Goal: Find specific fact: Find specific fact

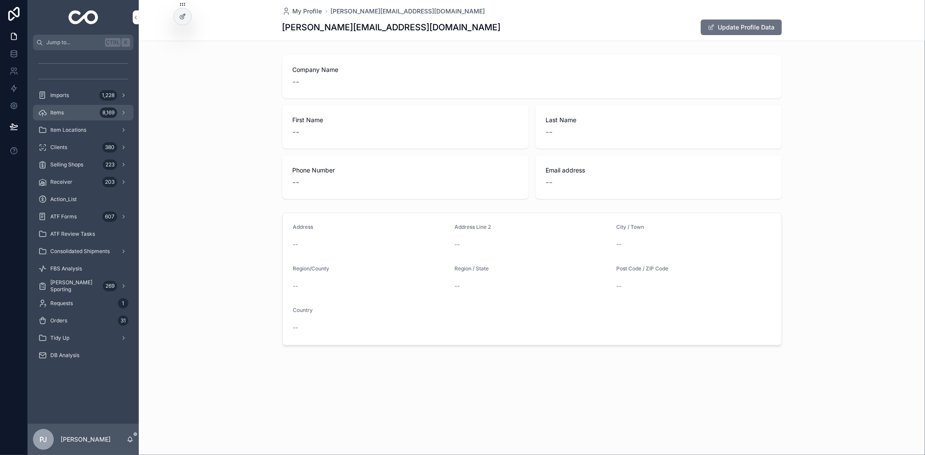
click at [78, 114] on div "Items 8,169" at bounding box center [83, 113] width 90 height 14
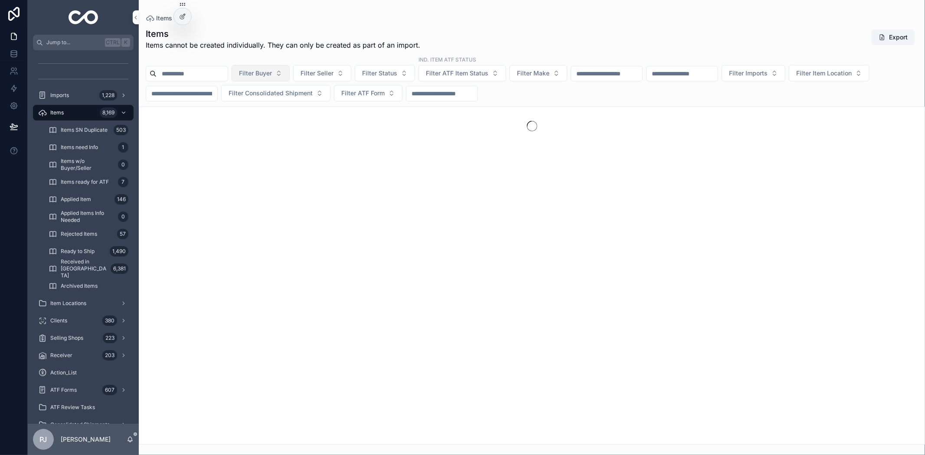
click at [272, 77] on span "Filter Buyer" at bounding box center [255, 73] width 33 height 9
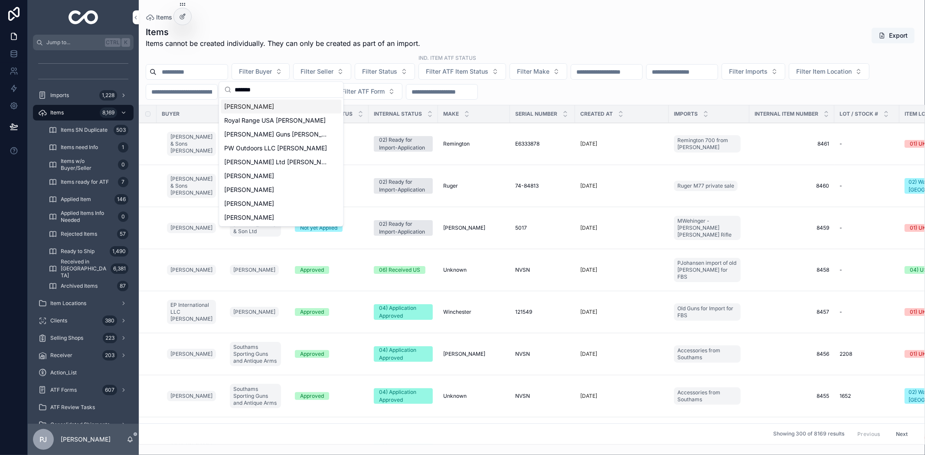
type input "*******"
click at [263, 108] on div "[PERSON_NAME]" at bounding box center [281, 107] width 121 height 14
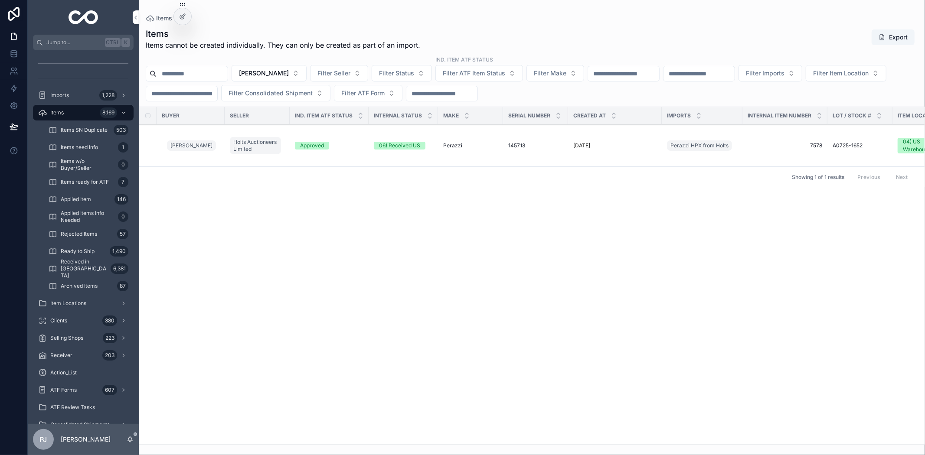
click at [561, 13] on div "Items Items Items cannot be created individually. They can only be created as p…" at bounding box center [532, 222] width 786 height 445
click at [456, 148] on span "Perazzi" at bounding box center [452, 145] width 19 height 7
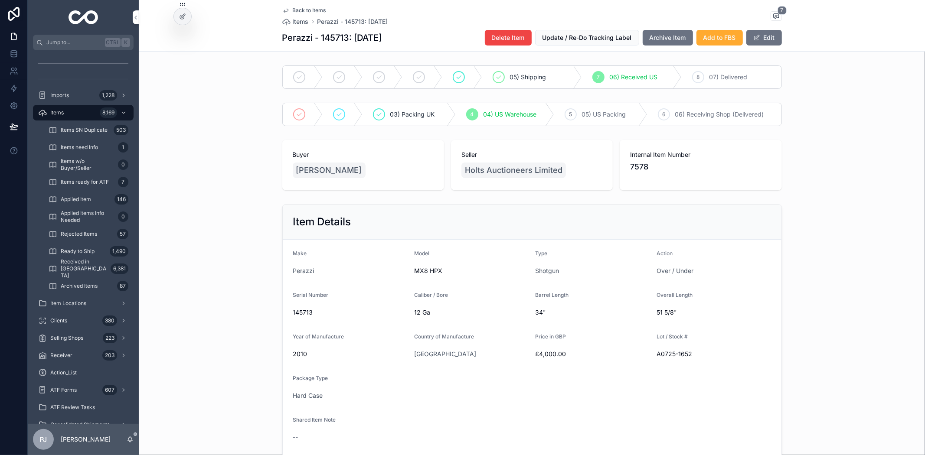
scroll to position [48, 0]
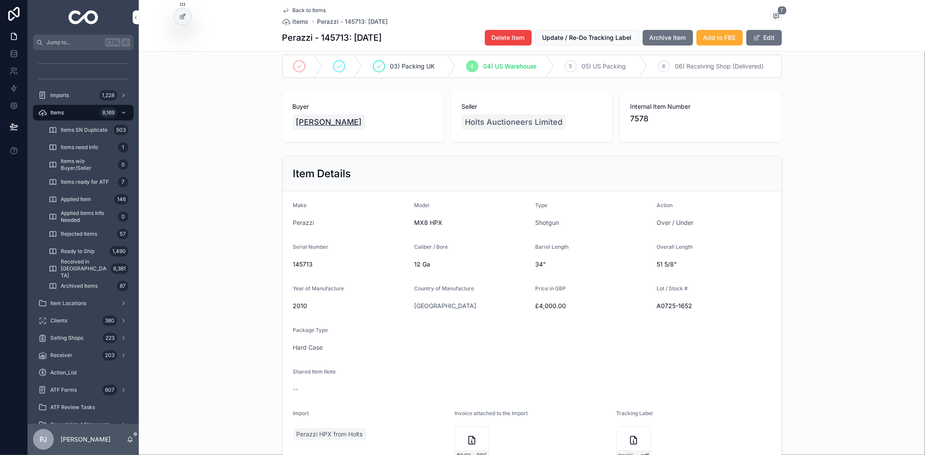
click at [304, 122] on span "[PERSON_NAME]" at bounding box center [329, 122] width 66 height 12
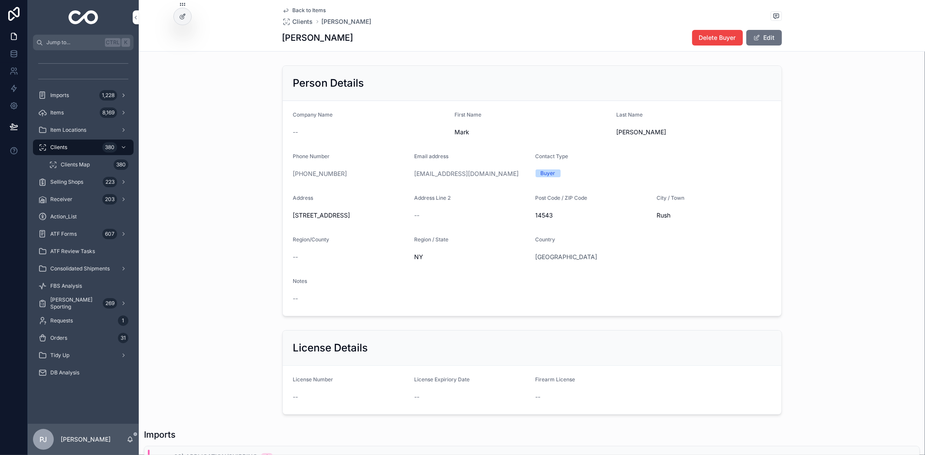
click at [689, 258] on form "Company Name -- First Name Mark Last Name [PERSON_NAME] Phone Number [PHONE_NUM…" at bounding box center [532, 208] width 499 height 215
drag, startPoint x: 345, startPoint y: 179, endPoint x: 299, endPoint y: 180, distance: 46.0
click at [299, 180] on div "[PHONE_NUMBER]" at bounding box center [350, 174] width 114 height 14
copy link "[PHONE_NUMBER]"
drag, startPoint x: 360, startPoint y: 215, endPoint x: 280, endPoint y: 217, distance: 80.2
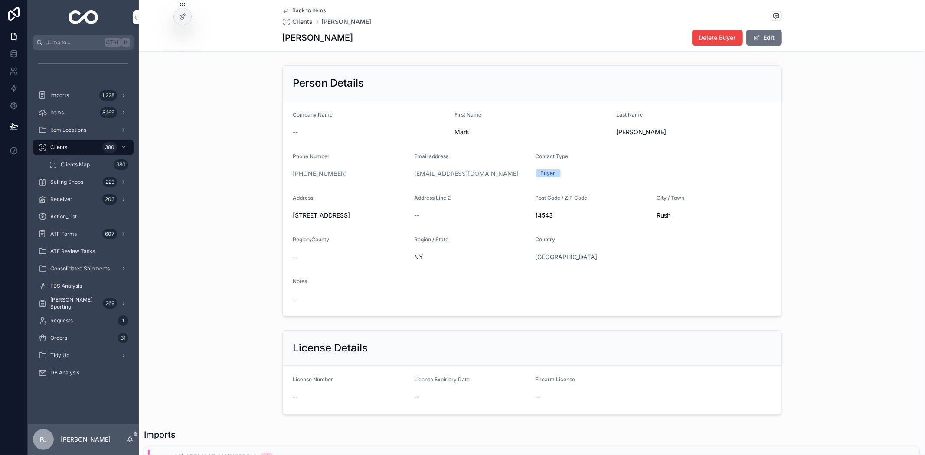
click at [283, 217] on form "Company Name -- First Name Mark Last Name [PERSON_NAME] Phone Number [PHONE_NUM…" at bounding box center [532, 208] width 499 height 215
copy span "[STREET_ADDRESS]"
click at [661, 252] on form "Company Name -- First Name Mark Last Name [PERSON_NAME] Phone Number [PHONE_NUM…" at bounding box center [532, 208] width 499 height 215
drag, startPoint x: 563, startPoint y: 215, endPoint x: 530, endPoint y: 219, distance: 33.2
click at [530, 219] on form "Company Name -- First Name Mark Last Name [PERSON_NAME] Phone Number [PHONE_NUM…" at bounding box center [532, 208] width 499 height 215
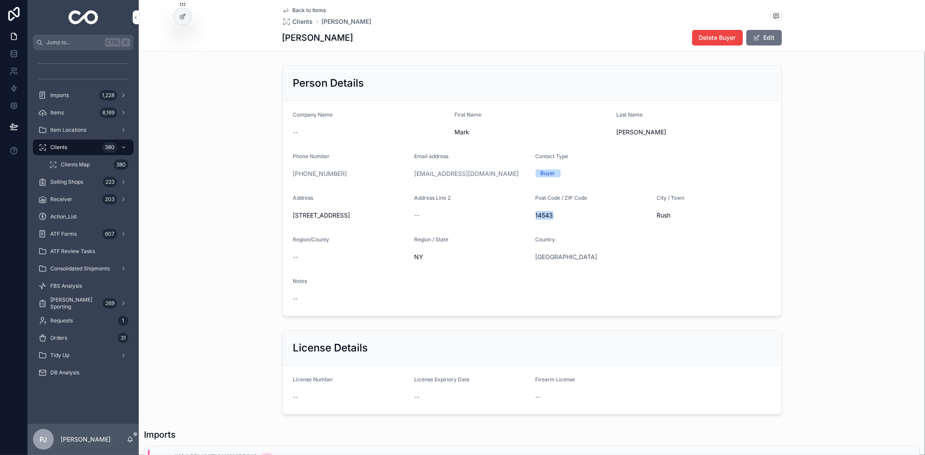
copy span "14543"
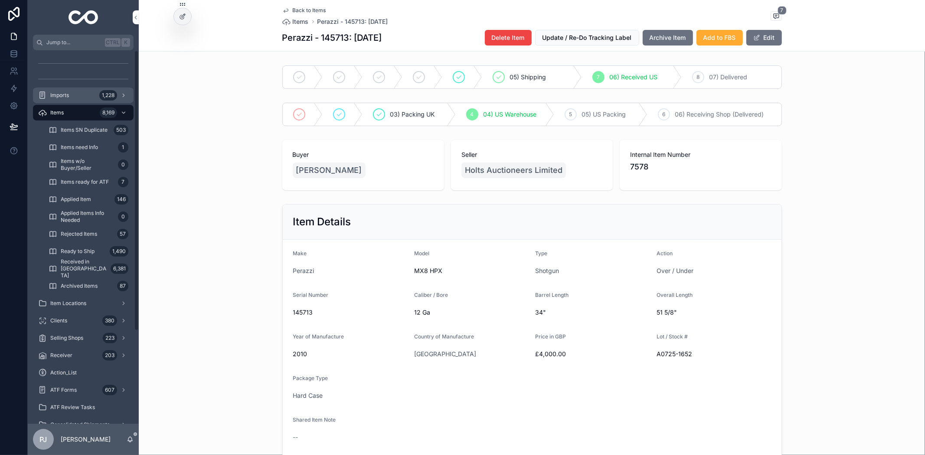
click at [77, 94] on div "Imports 1,228" at bounding box center [83, 95] width 90 height 14
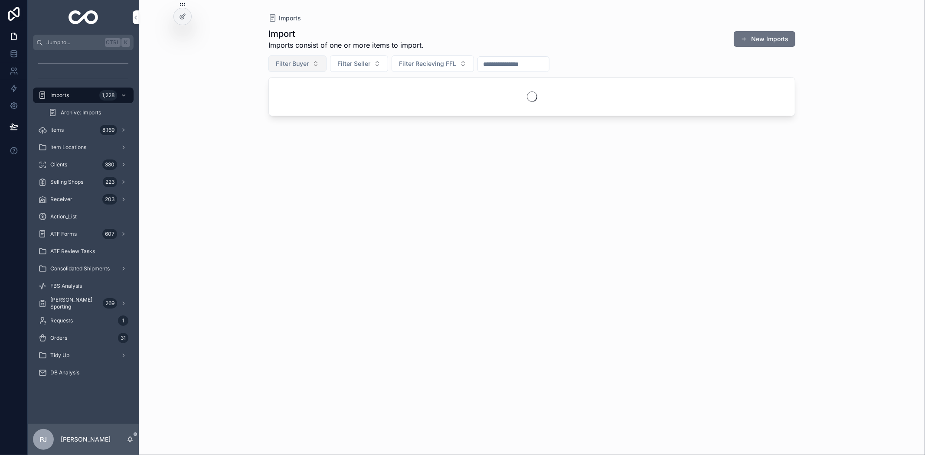
click at [289, 60] on span "Filter Buyer" at bounding box center [292, 63] width 33 height 9
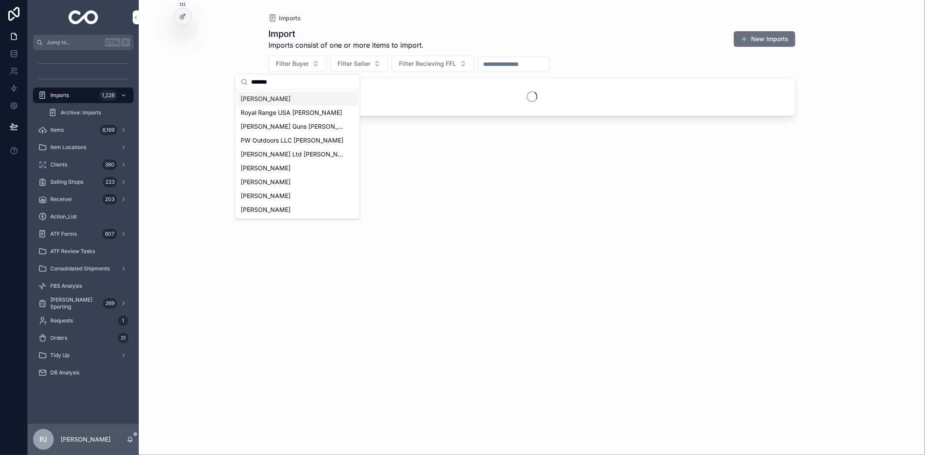
type input "*******"
click at [281, 102] on div "[PERSON_NAME]" at bounding box center [297, 99] width 121 height 14
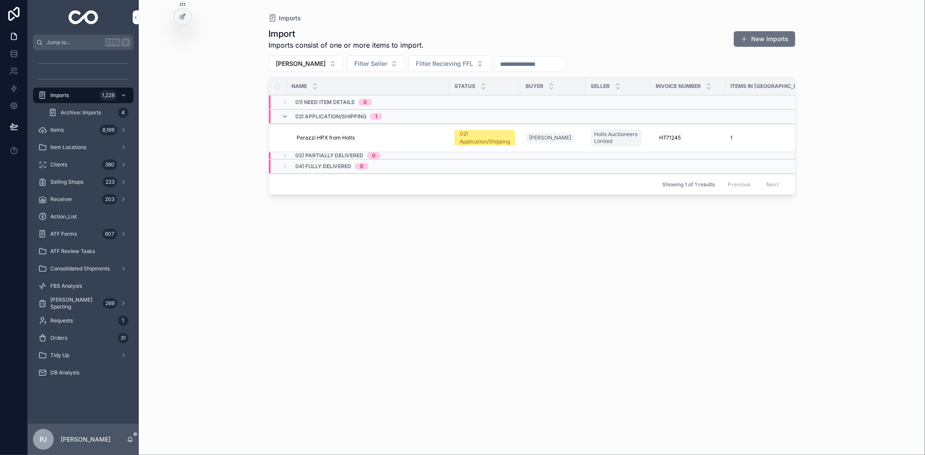
click at [513, 137] on span "02) Application/Shipping" at bounding box center [484, 138] width 61 height 16
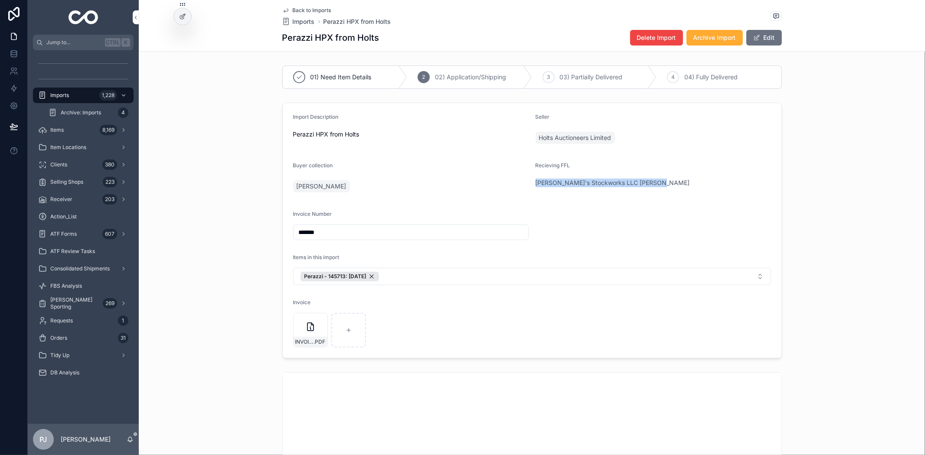
drag, startPoint x: 661, startPoint y: 187, endPoint x: 532, endPoint y: 196, distance: 129.5
click at [535, 196] on div "Recieving FFL [PERSON_NAME]'s Stockworks LLC [PERSON_NAME]" at bounding box center [652, 179] width 235 height 35
copy span "[PERSON_NAME]'s Stockworks LLC [PERSON_NAME]"
click at [826, 248] on div "Import Description Perazzi HPX from Holts Seller Holts Auctioneers Limited Buye…" at bounding box center [532, 230] width 786 height 263
click at [623, 184] on span "[PERSON_NAME]'s Stockworks LLC [PERSON_NAME]" at bounding box center [612, 183] width 154 height 9
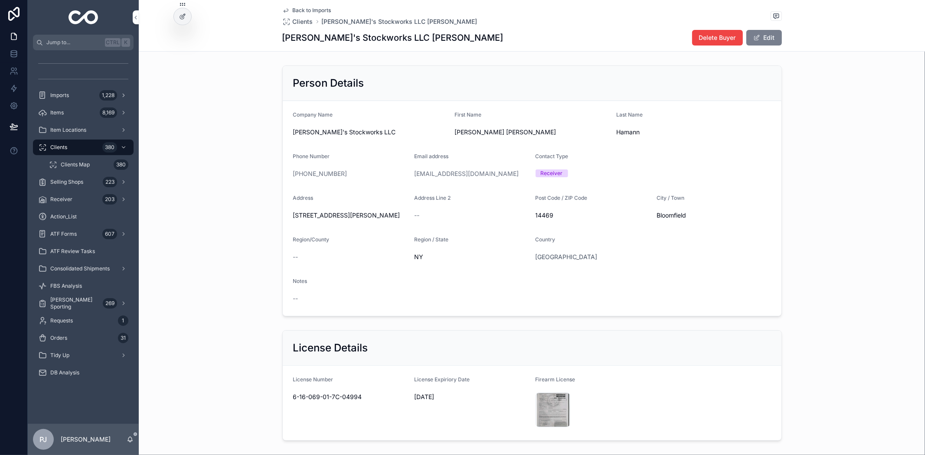
click at [760, 38] on button "Edit" at bounding box center [764, 38] width 36 height 16
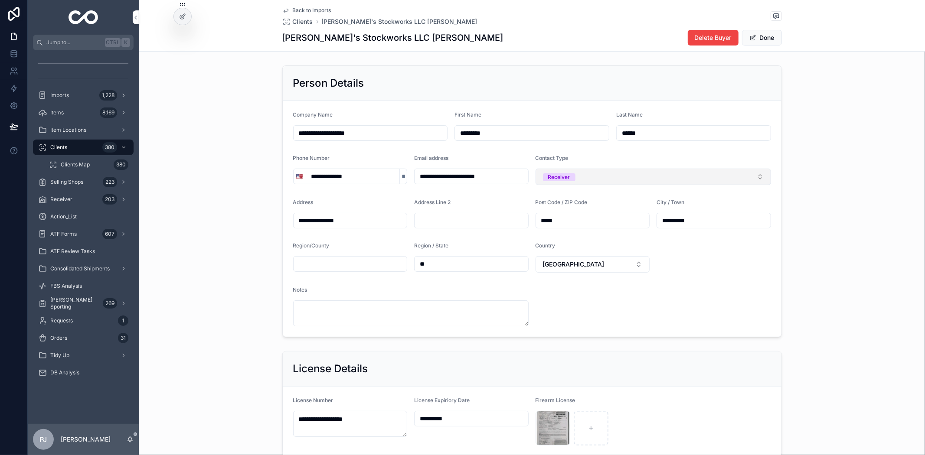
click at [651, 174] on button "Receiver" at bounding box center [652, 177] width 235 height 16
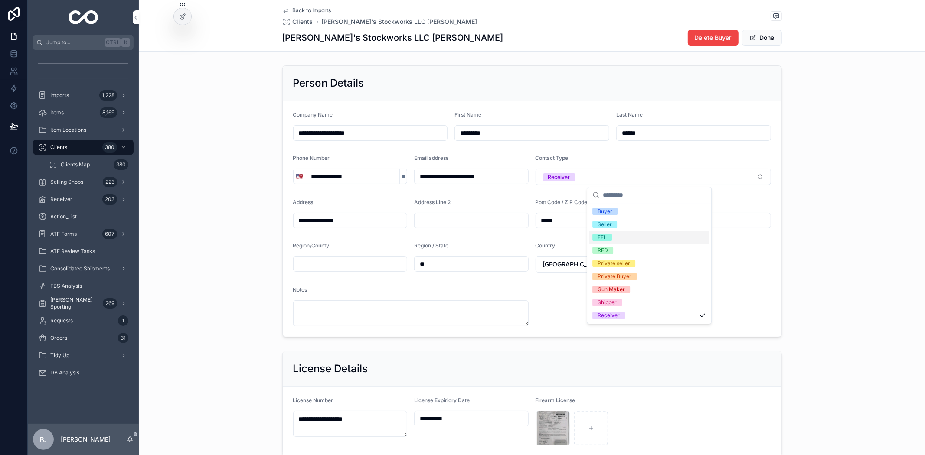
click at [609, 239] on span "FFL" at bounding box center [602, 238] width 20 height 8
click at [875, 189] on div "**********" at bounding box center [532, 201] width 786 height 279
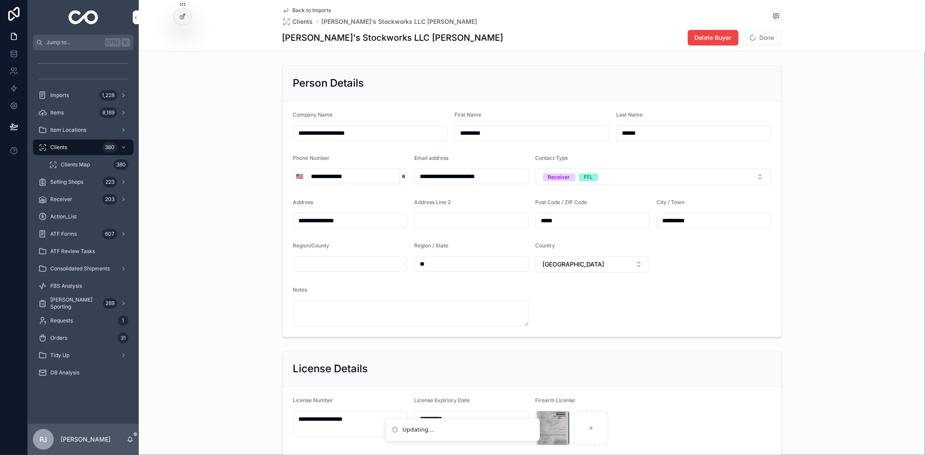
click at [751, 37] on span "Done" at bounding box center [762, 38] width 40 height 16
click at [810, 80] on div "**********" at bounding box center [532, 201] width 786 height 279
click at [755, 35] on button "Done" at bounding box center [762, 38] width 40 height 16
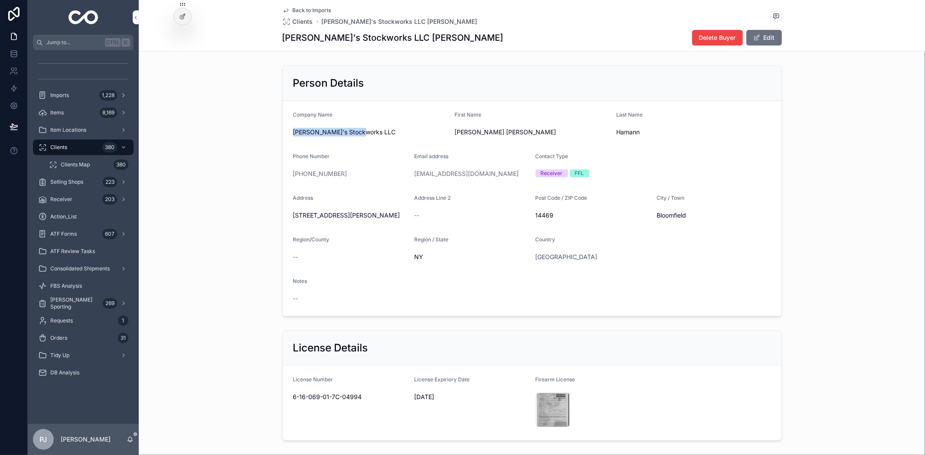
drag, startPoint x: 357, startPoint y: 132, endPoint x: 279, endPoint y: 136, distance: 77.7
click at [283, 136] on form "Company Name [PERSON_NAME]'s Stockworks LLC First Name [PERSON_NAME] [PERSON_NA…" at bounding box center [532, 208] width 499 height 215
copy span "[PERSON_NAME]'s Stockworks LLC"
drag, startPoint x: 496, startPoint y: 136, endPoint x: 448, endPoint y: 132, distance: 48.3
click at [448, 132] on form "Company Name [PERSON_NAME]'s Stockworks LLC First Name [PERSON_NAME] [PERSON_NA…" at bounding box center [532, 208] width 499 height 215
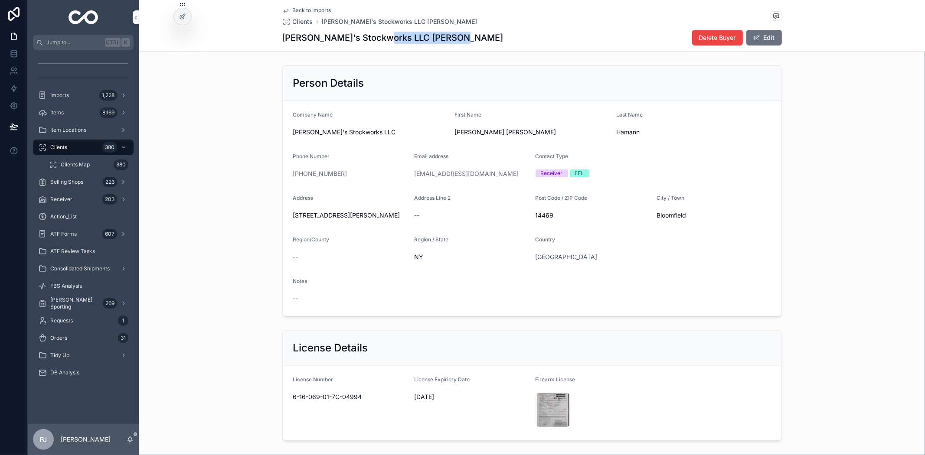
drag, startPoint x: 455, startPoint y: 41, endPoint x: 376, endPoint y: 44, distance: 79.0
click at [376, 44] on div "[PERSON_NAME]'s Stockworks LLC [PERSON_NAME] Edit" at bounding box center [531, 37] width 499 height 16
copy h1 "[PERSON_NAME]"
drag, startPoint x: 349, startPoint y: 217, endPoint x: 280, endPoint y: 227, distance: 70.0
click at [283, 227] on form "Company Name [PERSON_NAME]'s Stockworks LLC First Name [PERSON_NAME] [PERSON_NA…" at bounding box center [532, 208] width 499 height 215
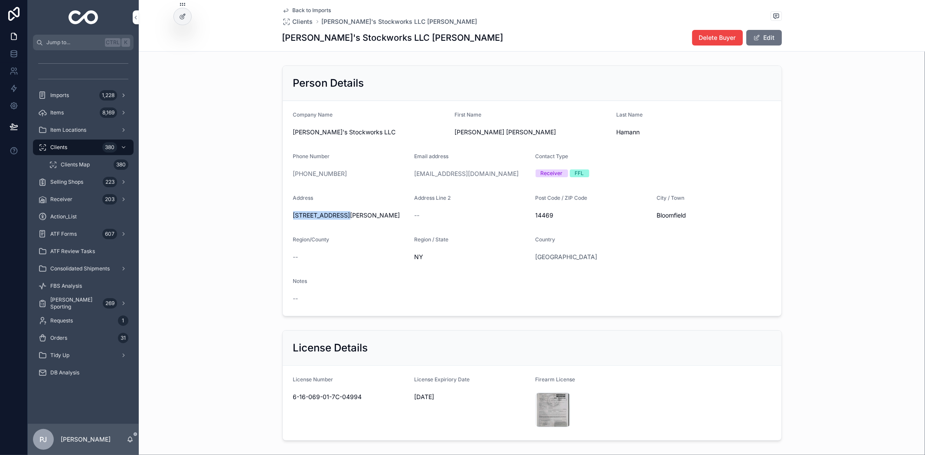
copy span "[STREET_ADDRESS][PERSON_NAME]"
drag, startPoint x: 341, startPoint y: 174, endPoint x: 298, endPoint y: 176, distance: 43.0
click at [298, 176] on div "[PHONE_NUMBER]" at bounding box center [350, 174] width 114 height 9
copy link "[PHONE_NUMBER]"
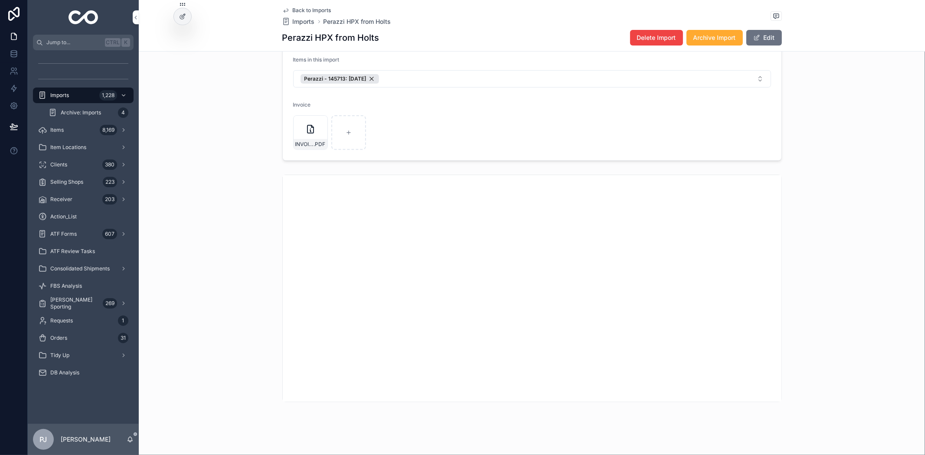
scroll to position [204, 0]
click at [86, 131] on div "Items 8,169" at bounding box center [83, 130] width 90 height 14
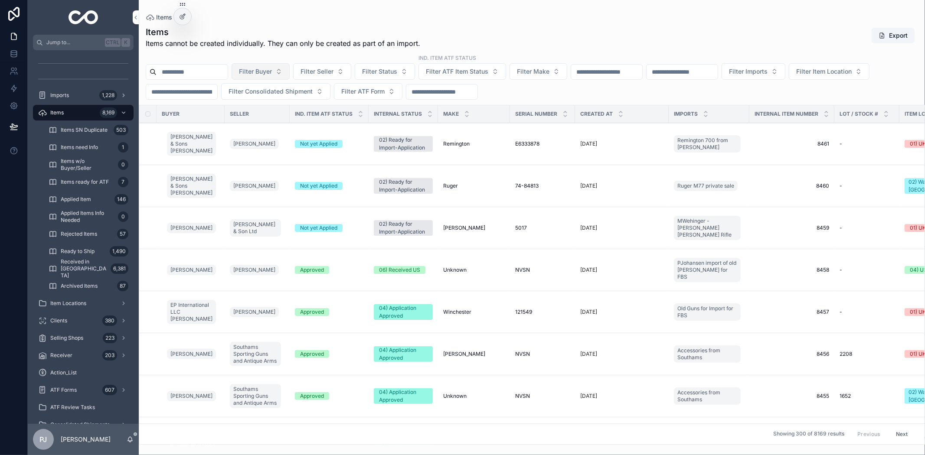
click at [272, 71] on span "Filter Buyer" at bounding box center [255, 71] width 33 height 9
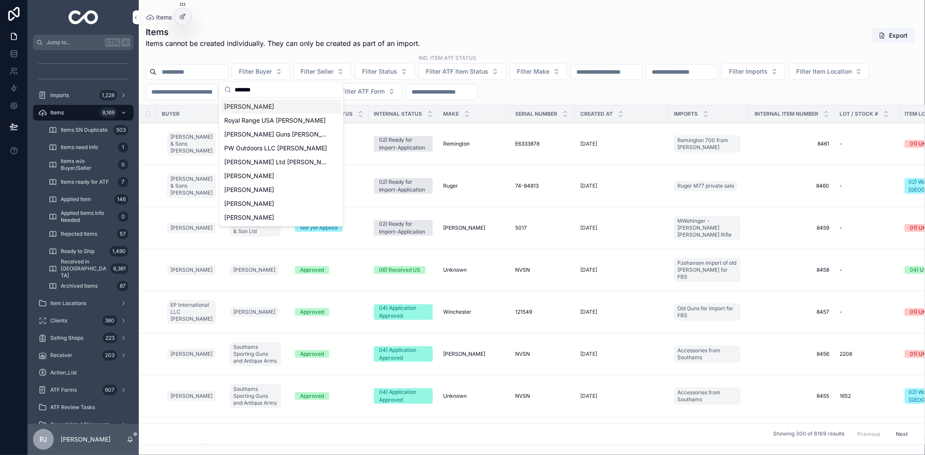
type input "*******"
click at [257, 108] on span "[PERSON_NAME]" at bounding box center [249, 106] width 50 height 9
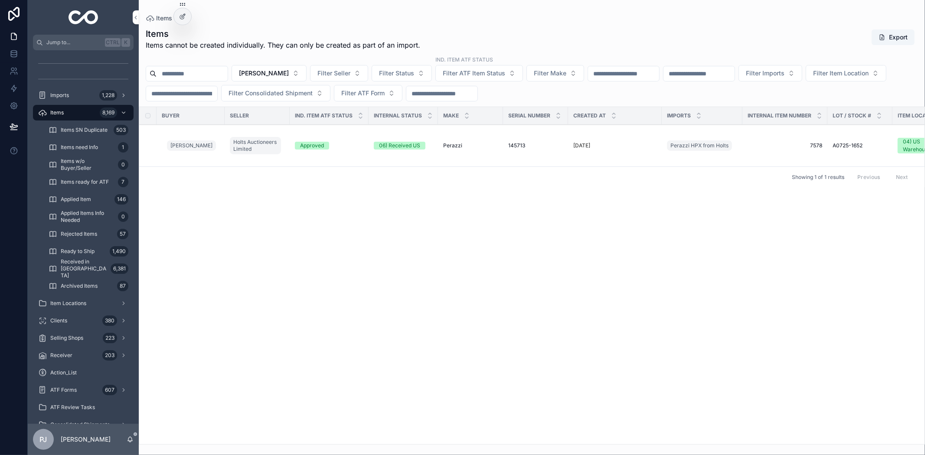
click at [448, 147] on span "Perazzi" at bounding box center [452, 145] width 19 height 7
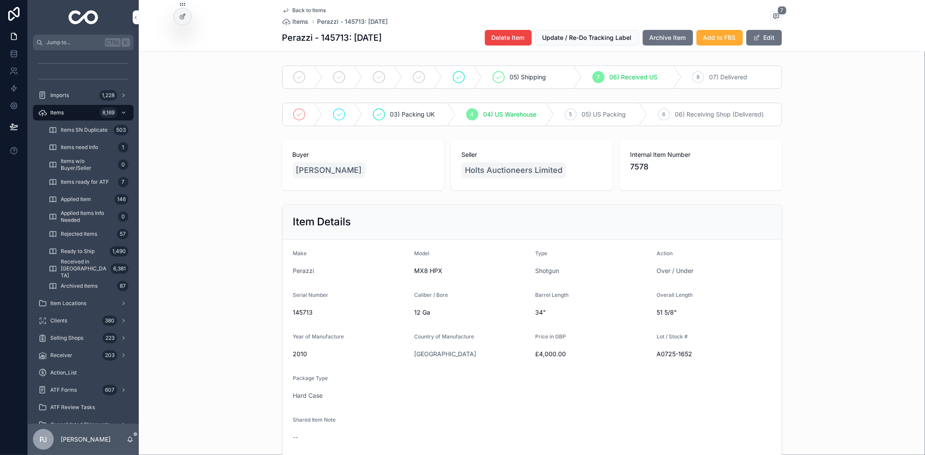
click at [863, 235] on div "Item Details Make Perazzi Model MX8 HPX Type Shotgun Action Over / Under Serial…" at bounding box center [532, 364] width 786 height 326
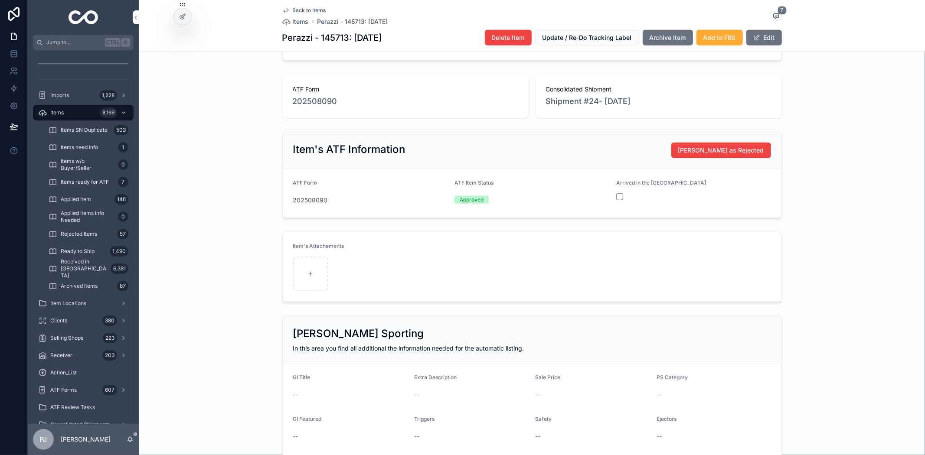
scroll to position [482, 0]
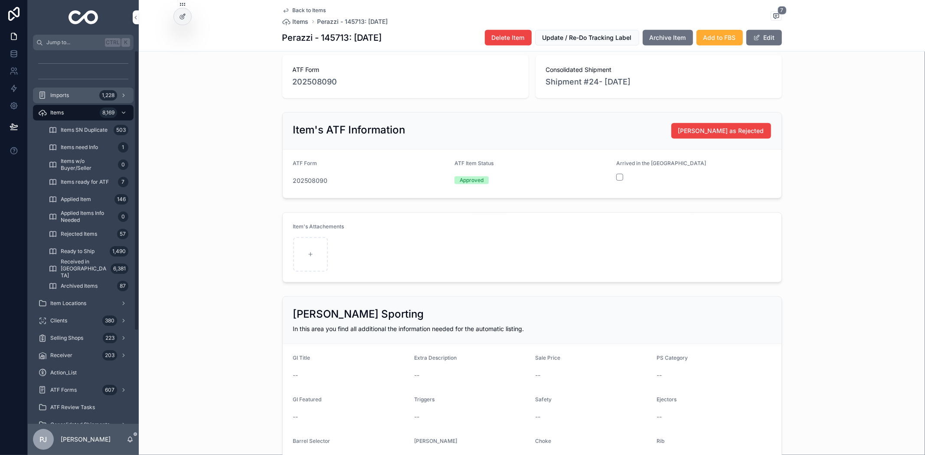
click at [55, 95] on span "Imports" at bounding box center [59, 95] width 19 height 7
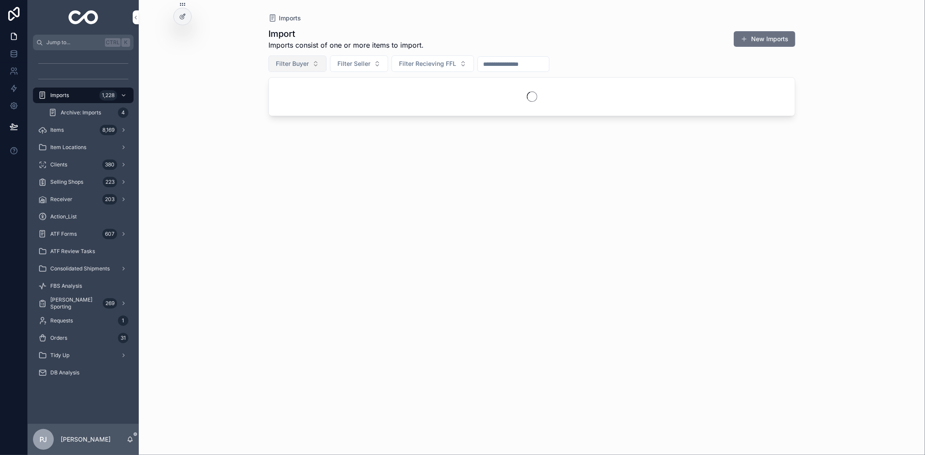
click at [300, 66] on span "Filter Buyer" at bounding box center [292, 63] width 33 height 9
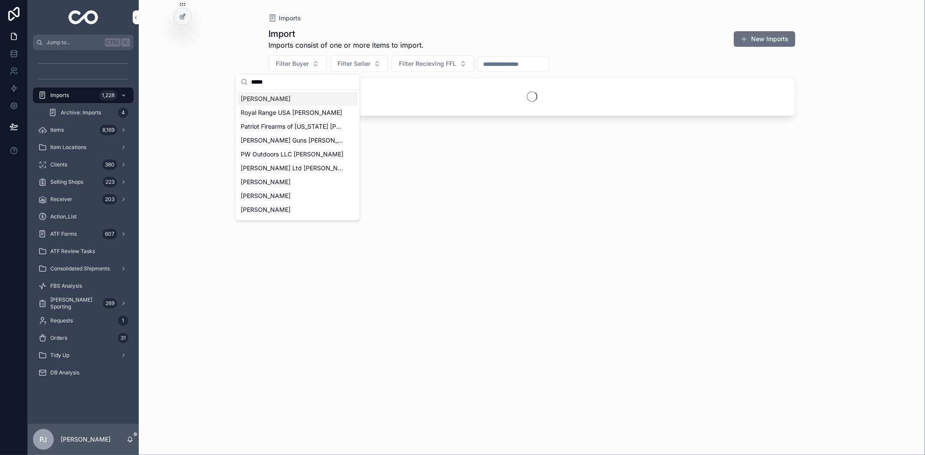
type input "*****"
click at [289, 97] on div "[PERSON_NAME]" at bounding box center [297, 99] width 121 height 14
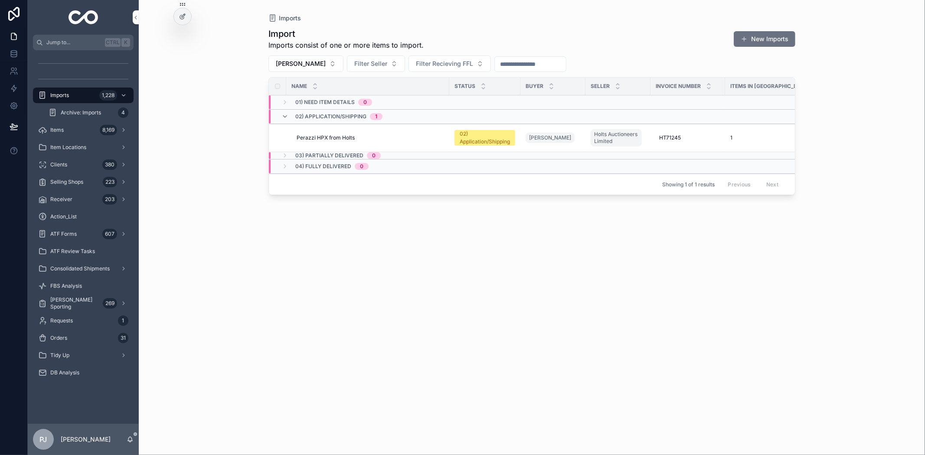
click at [423, 142] on td "Perazzi HPX from Holts Perazzi HPX from Holts" at bounding box center [367, 138] width 163 height 28
click at [424, 140] on div "Perazzi HPX from Holts Perazzi HPX from Holts" at bounding box center [370, 137] width 147 height 7
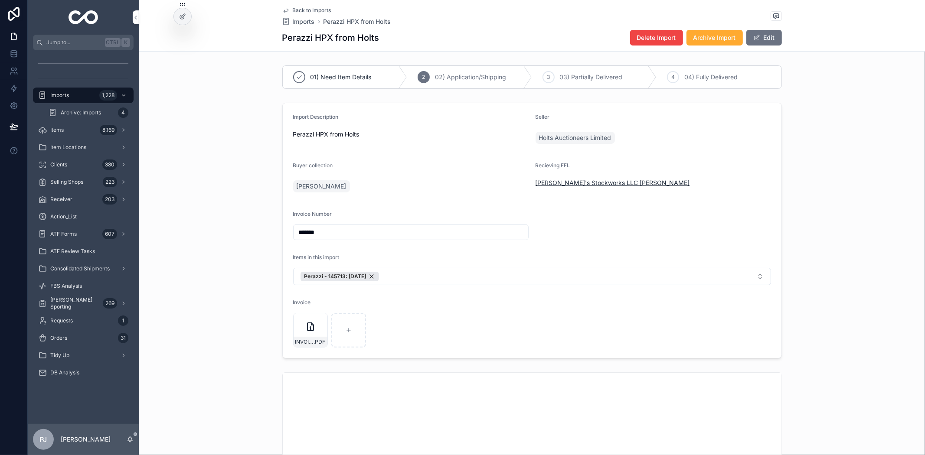
click at [591, 183] on span "[PERSON_NAME]'s Stockworks LLC [PERSON_NAME]" at bounding box center [612, 183] width 154 height 9
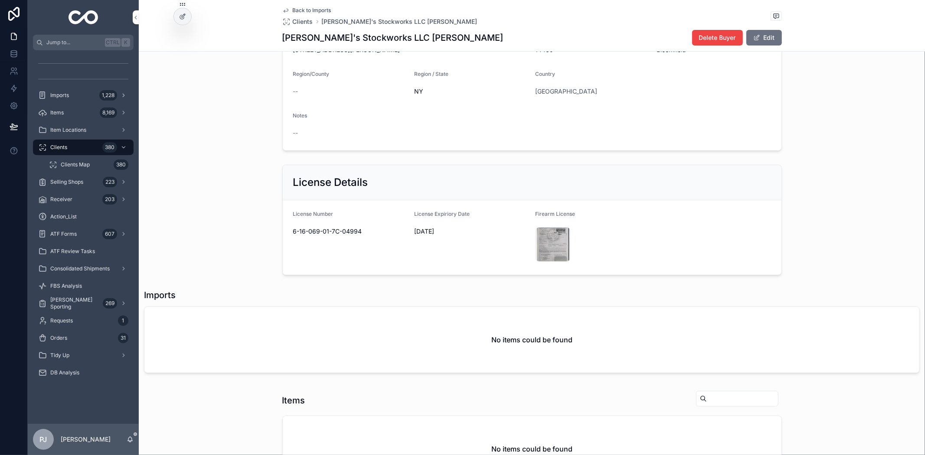
scroll to position [144, 0]
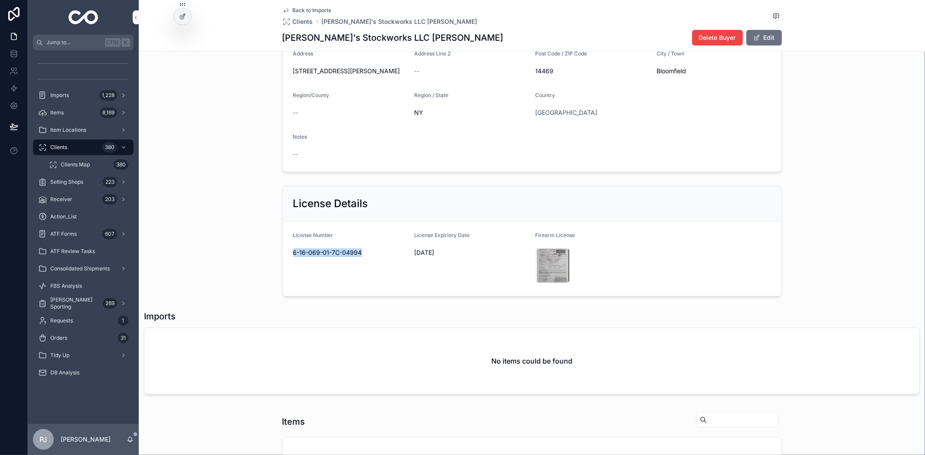
drag, startPoint x: 368, startPoint y: 250, endPoint x: 290, endPoint y: 255, distance: 78.2
click at [293, 255] on span "6-16-069-01-7C-04994" at bounding box center [350, 252] width 114 height 9
copy span "6-16-069-01-7C-04994"
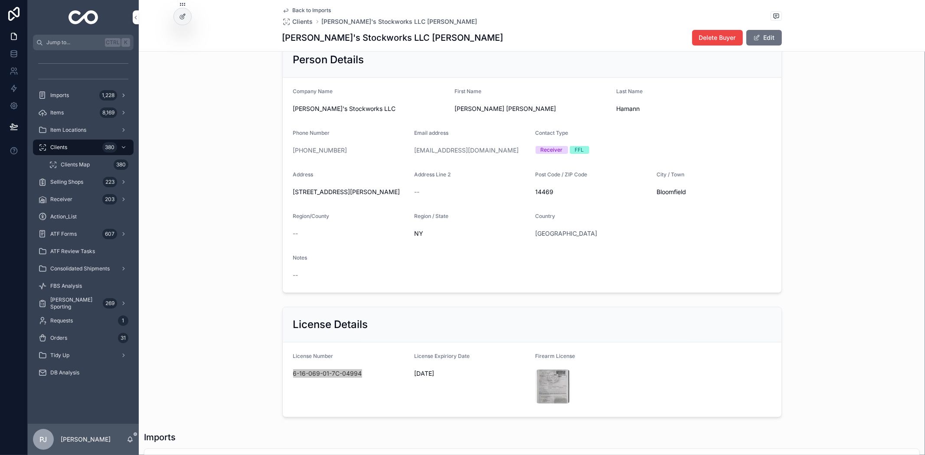
scroll to position [0, 0]
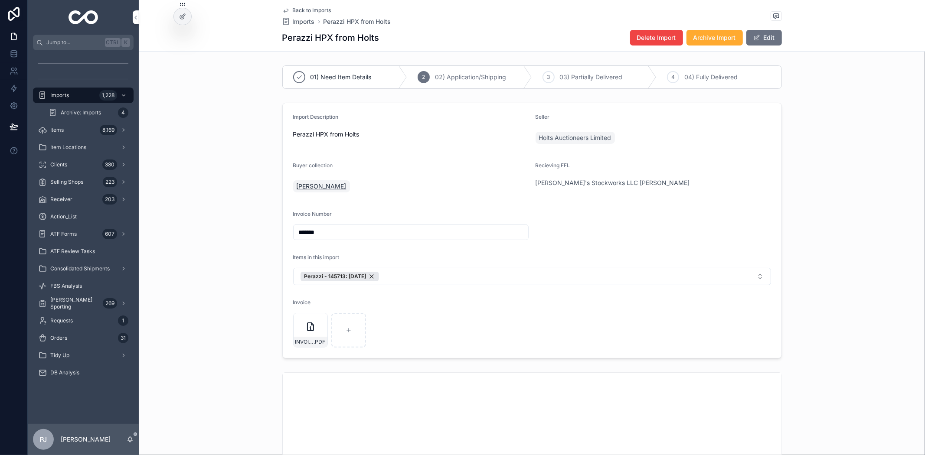
click at [323, 185] on span "[PERSON_NAME]" at bounding box center [322, 186] width 50 height 9
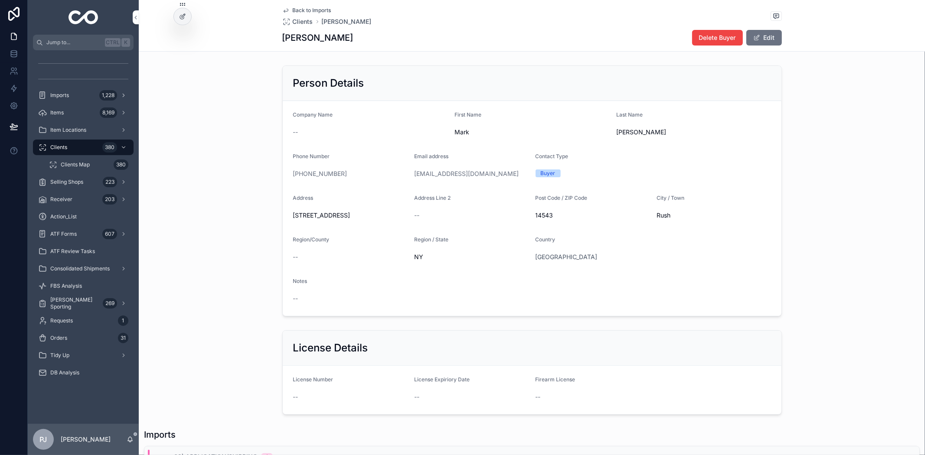
drag, startPoint x: 351, startPoint y: 175, endPoint x: 298, endPoint y: 184, distance: 53.7
click at [298, 184] on form "Company Name -- First Name Mark Last Name [PERSON_NAME] Phone Number [PHONE_NUM…" at bounding box center [532, 208] width 499 height 215
copy link "[PHONE_NUMBER]"
